Goal: Task Accomplishment & Management: Use online tool/utility

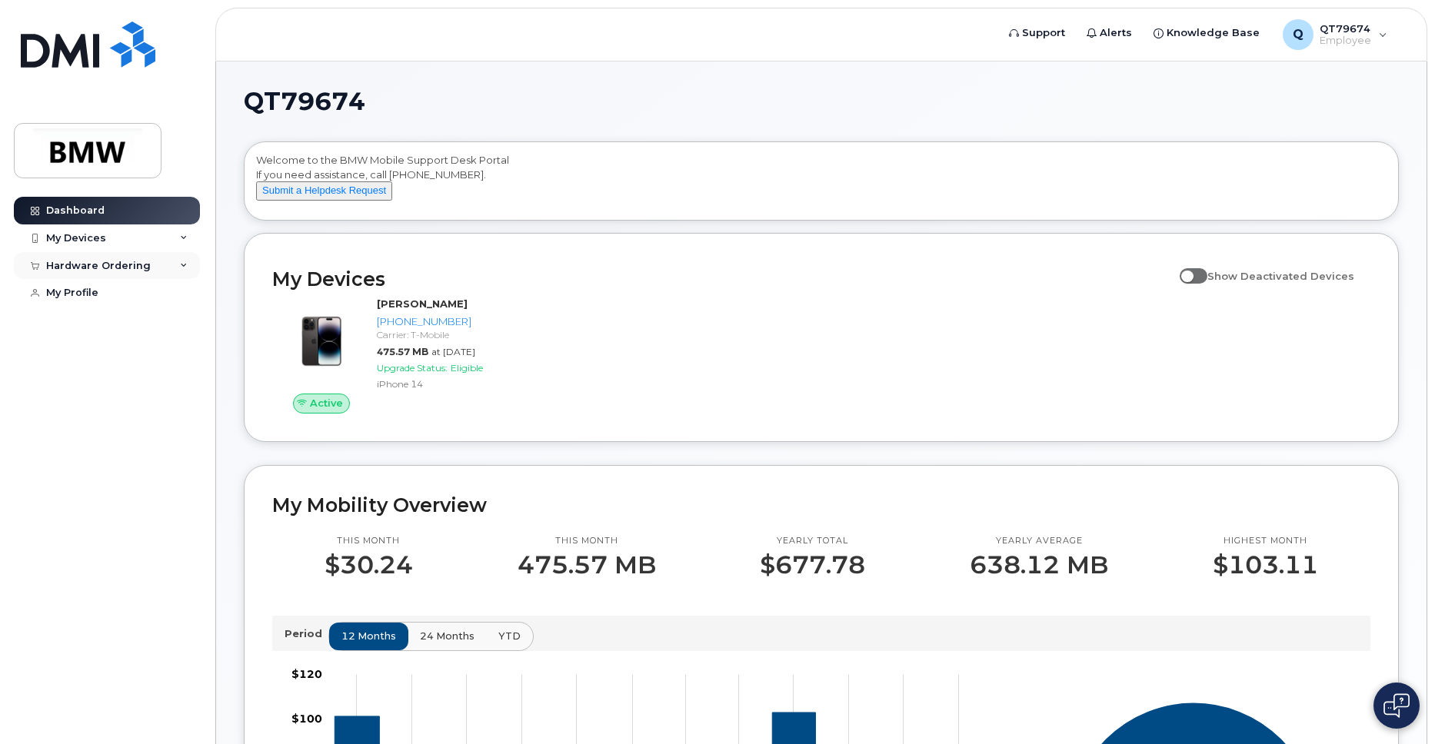
drag, startPoint x: 172, startPoint y: 271, endPoint x: 181, endPoint y: 267, distance: 9.6
click at [177, 268] on div "Hardware Ordering" at bounding box center [107, 266] width 186 height 28
click at [186, 238] on icon at bounding box center [184, 239] width 8 height 8
